Goal: Feedback & Contribution: Leave review/rating

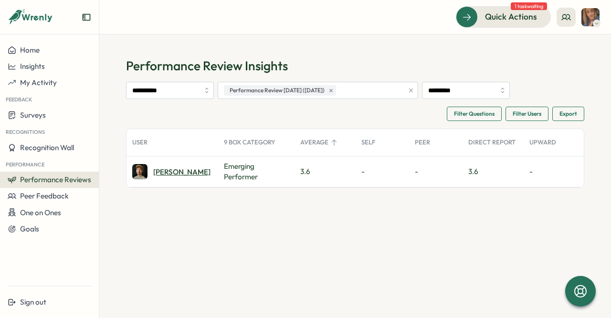
click at [160, 172] on div "[PERSON_NAME]" at bounding box center [181, 171] width 57 height 7
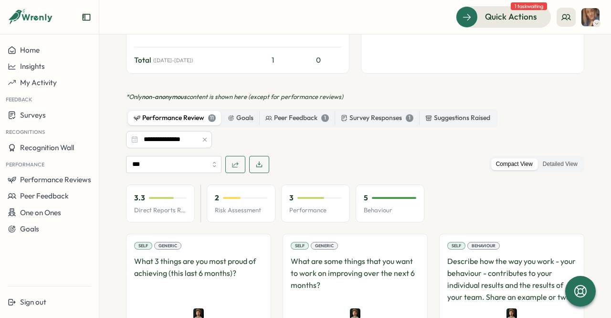
scroll to position [398, 0]
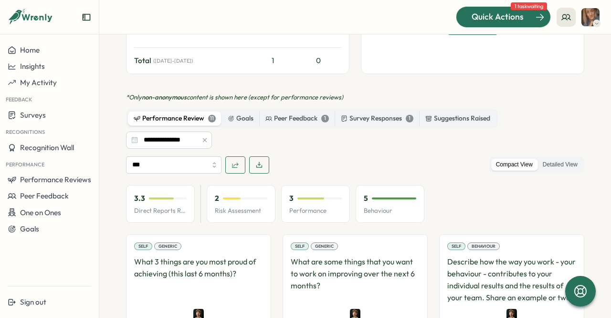
click at [496, 14] on span "Quick Actions" at bounding box center [498, 17] width 52 height 12
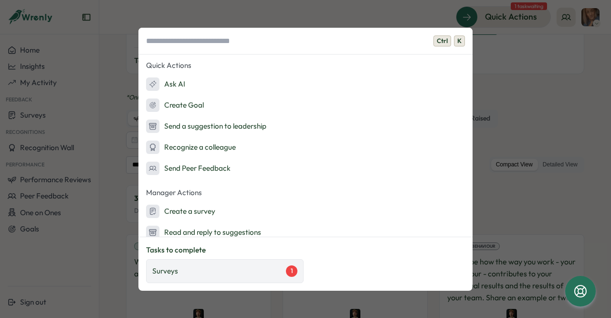
click at [234, 269] on div "Surveys 1" at bounding box center [224, 270] width 145 height 11
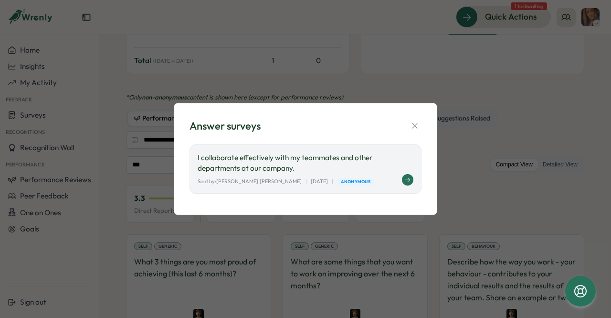
click at [381, 178] on div "Sent by: hannah.saunders | August 15 | Anonymous" at bounding box center [306, 181] width 216 height 8
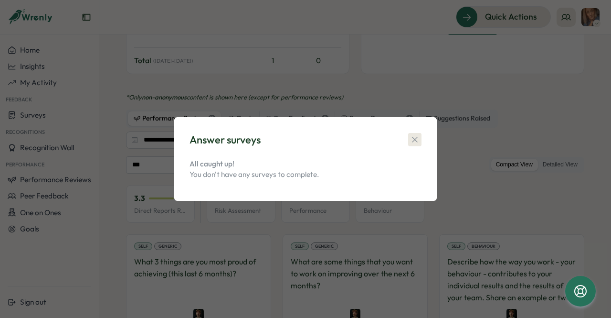
click at [414, 139] on icon "button" at bounding box center [414, 139] width 5 height 5
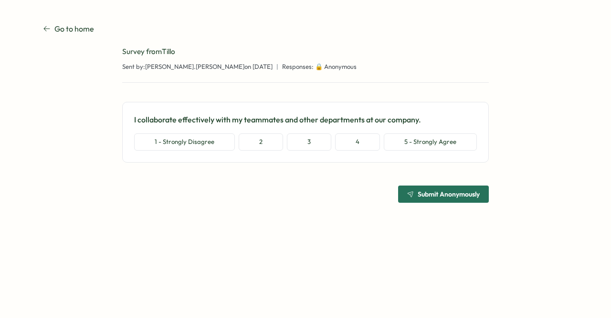
click at [433, 133] on div "I collaborate effectively with my teammates and other departments at our compan…" at bounding box center [305, 132] width 343 height 36
click at [434, 141] on button "5 - Strongly Agree" at bounding box center [430, 141] width 93 height 17
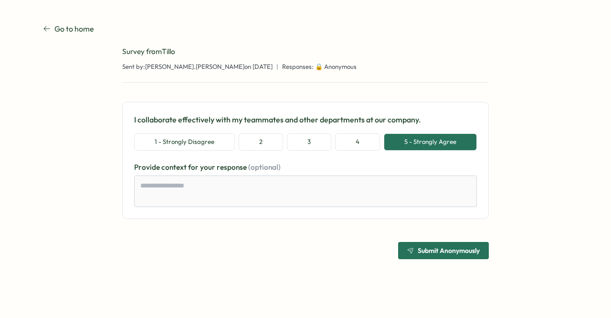
click at [438, 248] on span "Submit Anonymously" at bounding box center [449, 250] width 62 height 7
